Goal: Feedback & Contribution: Leave review/rating

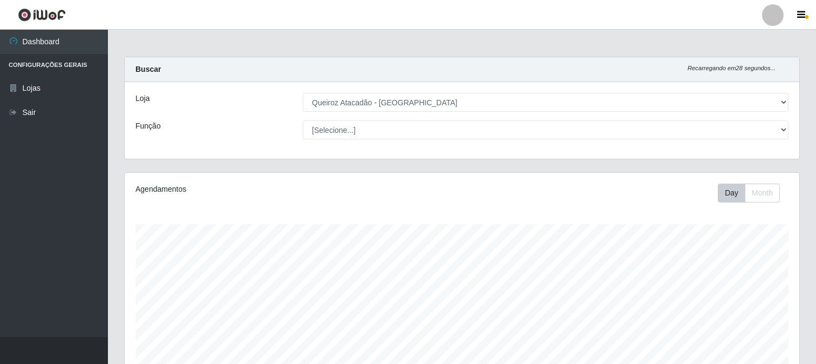
select select "464"
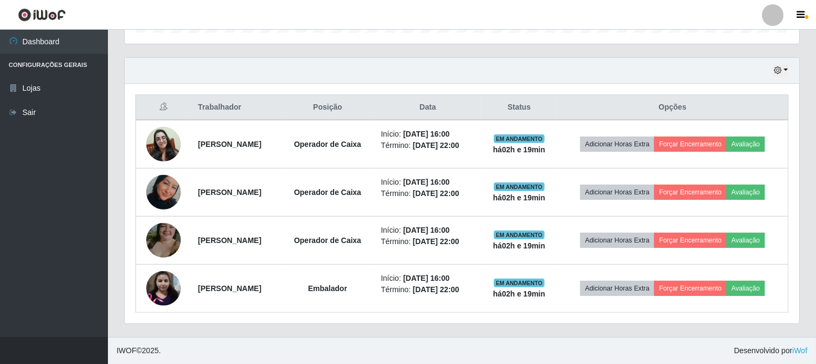
scroll to position [223, 675]
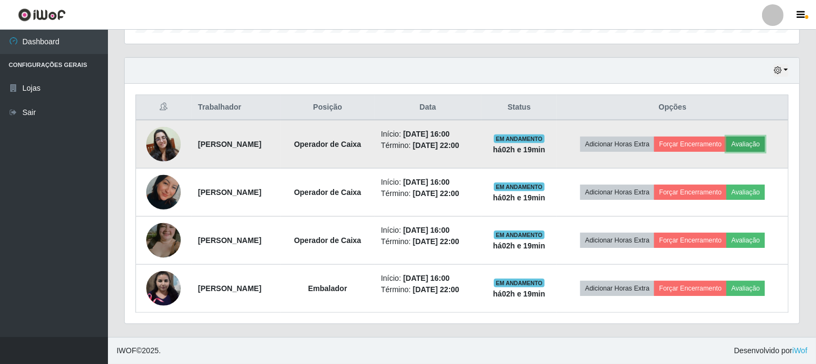
click at [727, 137] on button "Avaliação" at bounding box center [746, 144] width 38 height 15
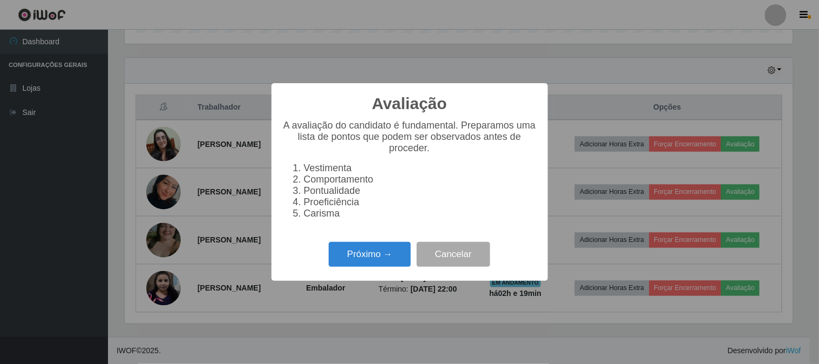
scroll to position [223, 668]
click at [368, 262] on button "Próximo →" at bounding box center [370, 254] width 82 height 25
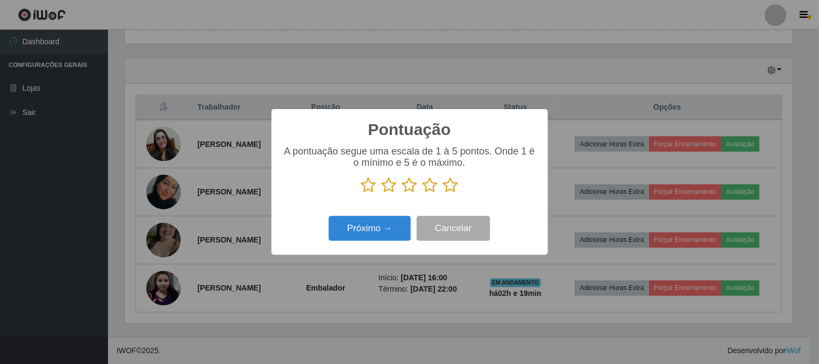
scroll to position [539579, 539135]
click at [368, 181] on icon at bounding box center [368, 185] width 15 height 16
click at [361, 193] on input "radio" at bounding box center [361, 193] width 0 height 0
click at [365, 219] on button "Próximo →" at bounding box center [370, 228] width 82 height 25
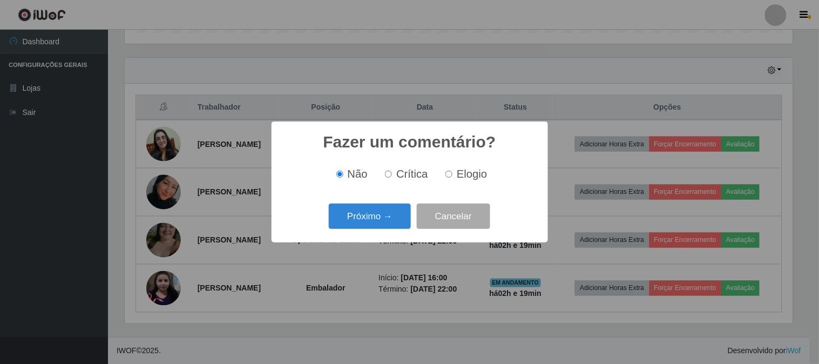
click at [365, 219] on button "Próximo →" at bounding box center [370, 216] width 82 height 25
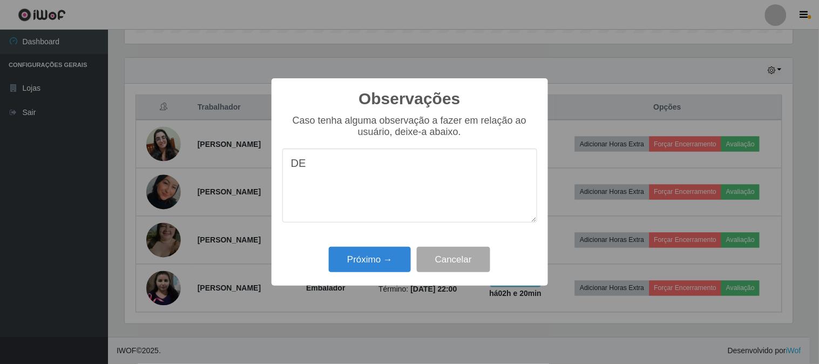
type textarea "D"
type textarea "N"
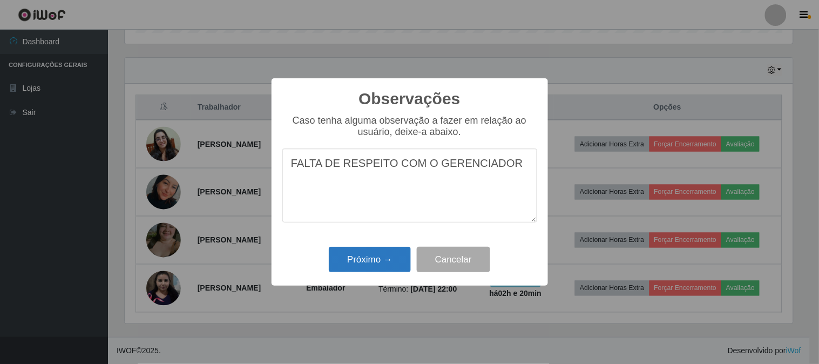
type textarea "FALTA DE RESPEITO COM O GERENCIADOR"
click at [384, 257] on button "Próximo →" at bounding box center [370, 259] width 82 height 25
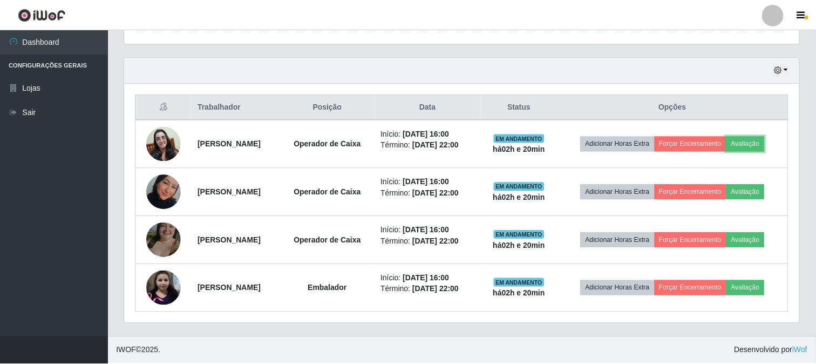
scroll to position [223, 675]
